Goal: Check status: Check status

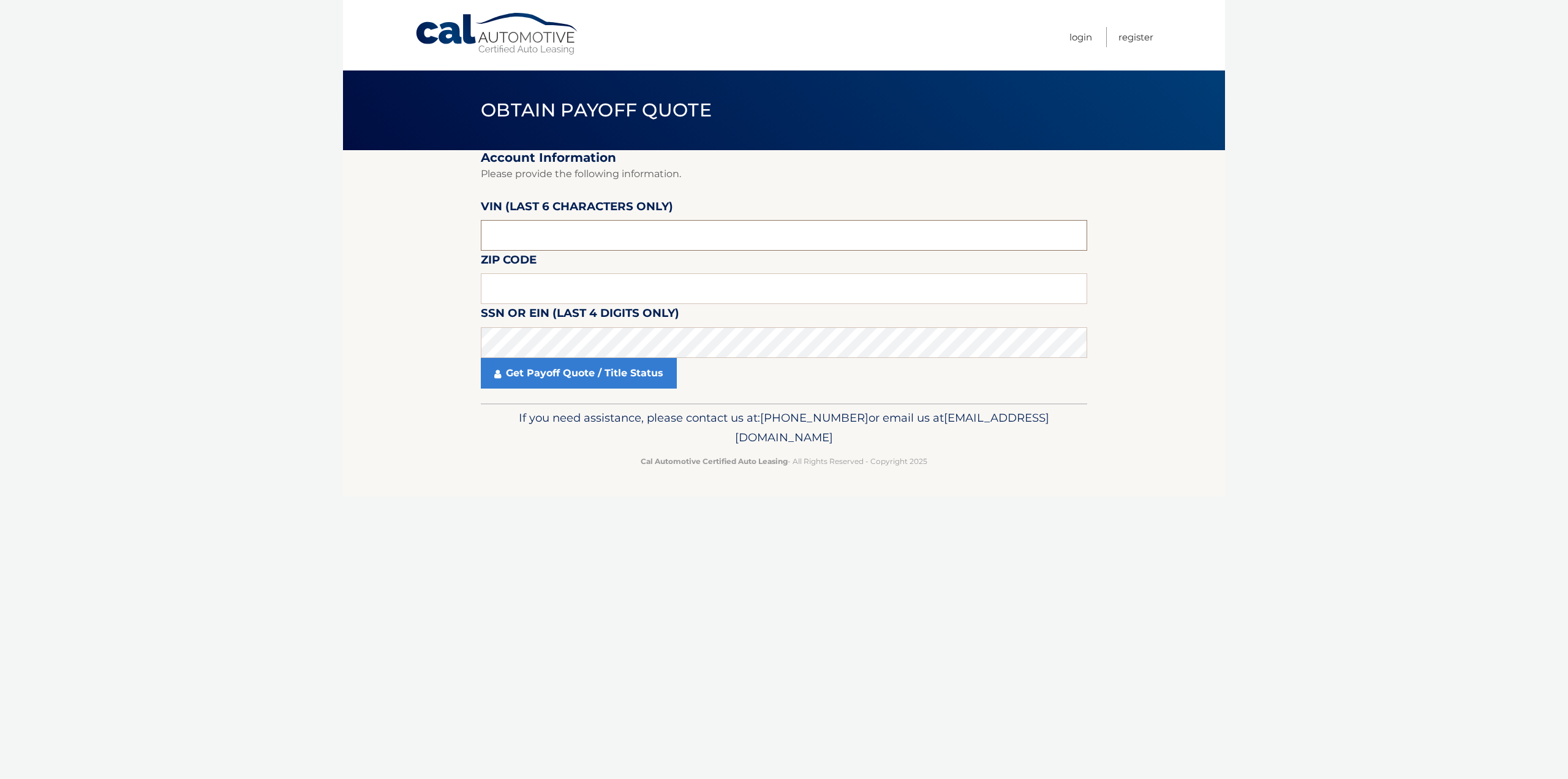
click at [562, 232] on input "text" at bounding box center [784, 236] width 607 height 31
type input "004003"
click at [554, 291] on input "text" at bounding box center [784, 289] width 607 height 31
type input "07974"
click at [601, 369] on link "Get Payoff Quote / Title Status" at bounding box center [579, 373] width 196 height 31
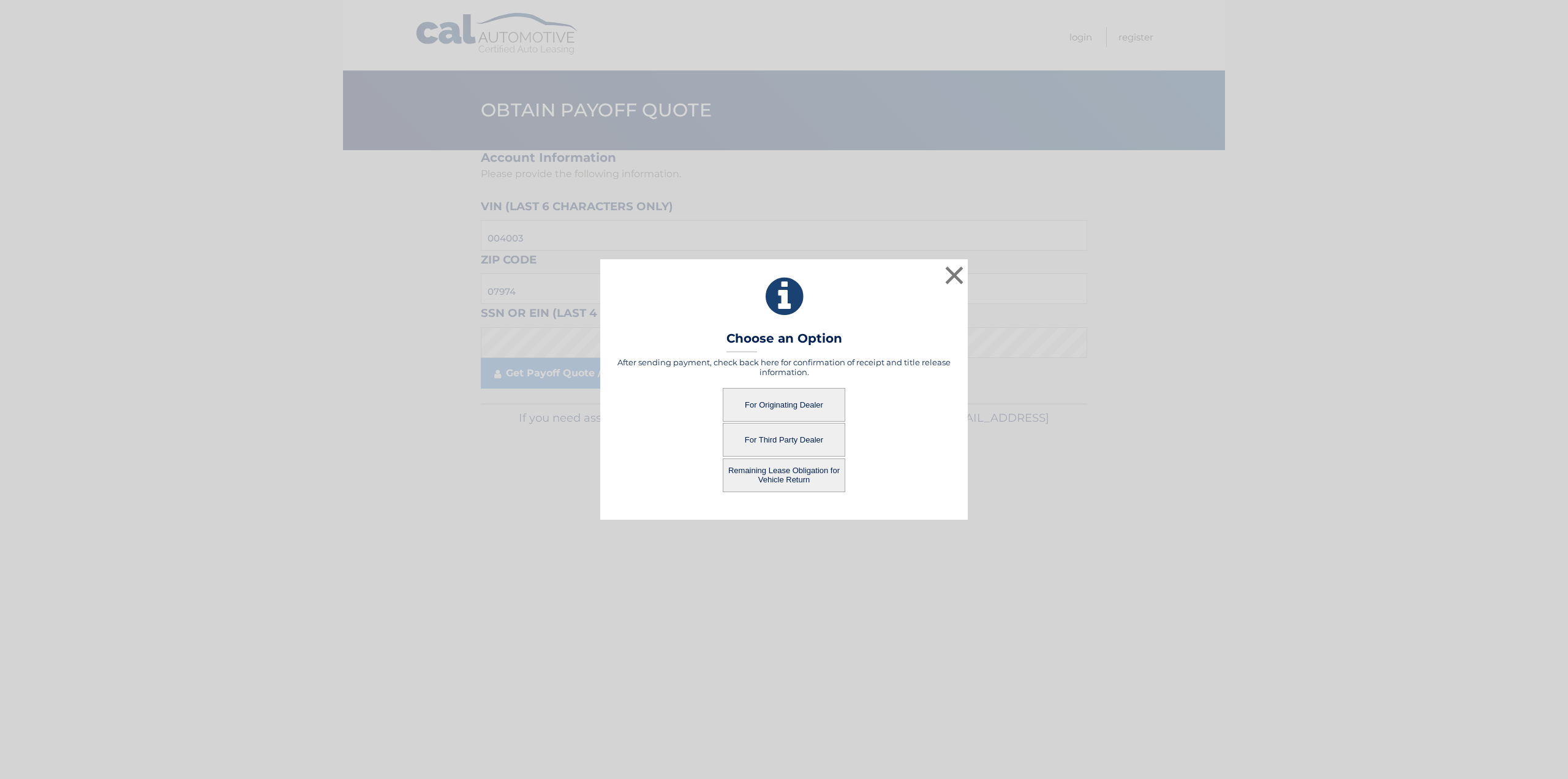
click at [820, 402] on button "For Originating Dealer" at bounding box center [784, 405] width 123 height 34
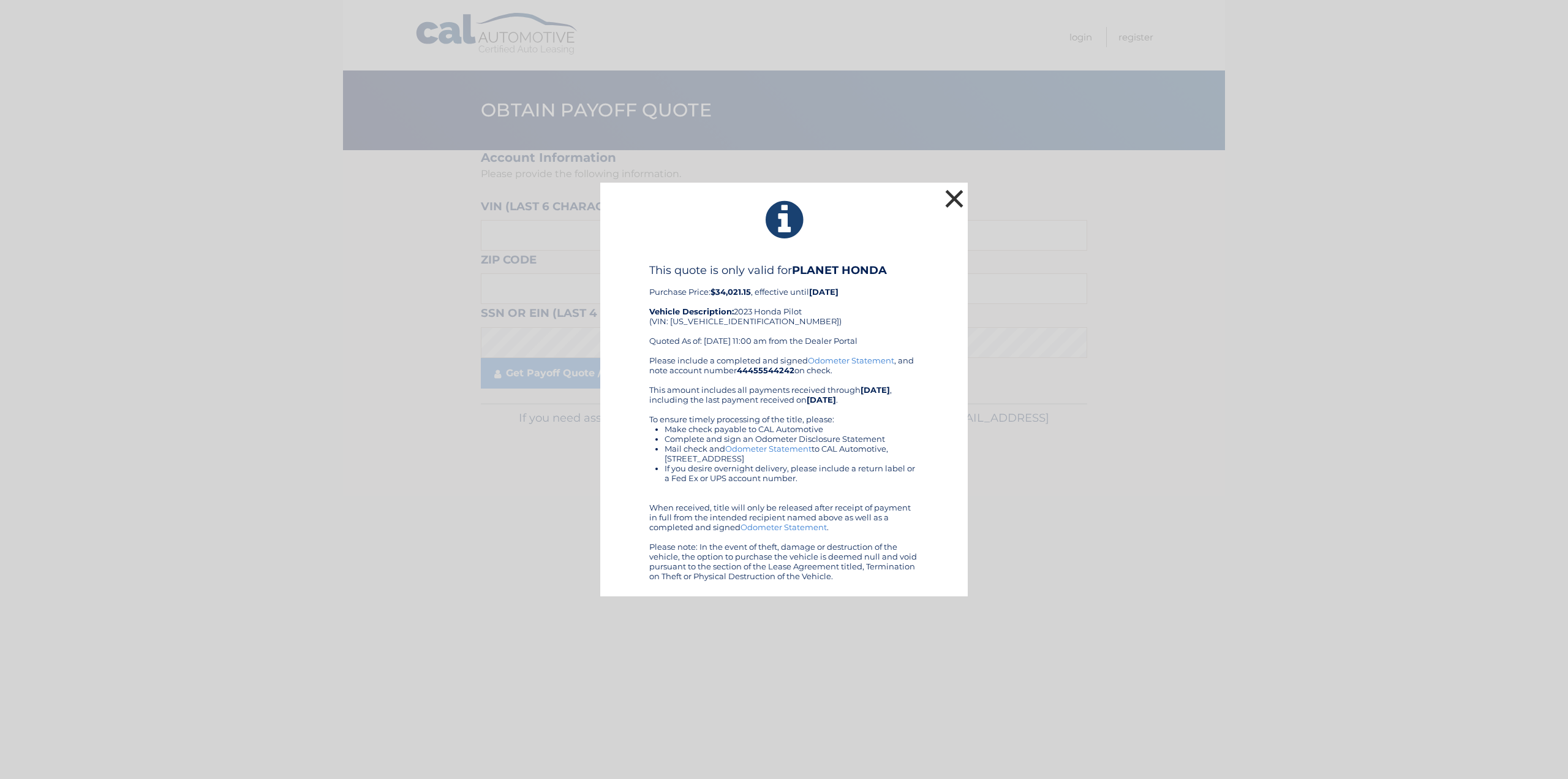
click at [955, 193] on button "×" at bounding box center [954, 198] width 25 height 25
